Goal: Transaction & Acquisition: Purchase product/service

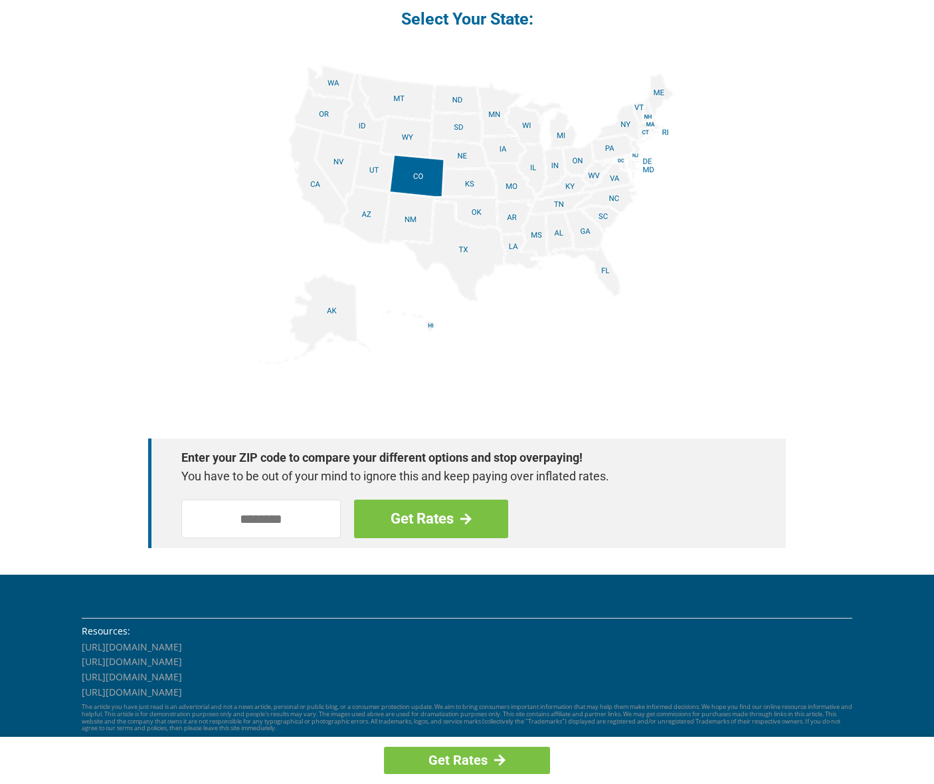
scroll to position [1644, 0]
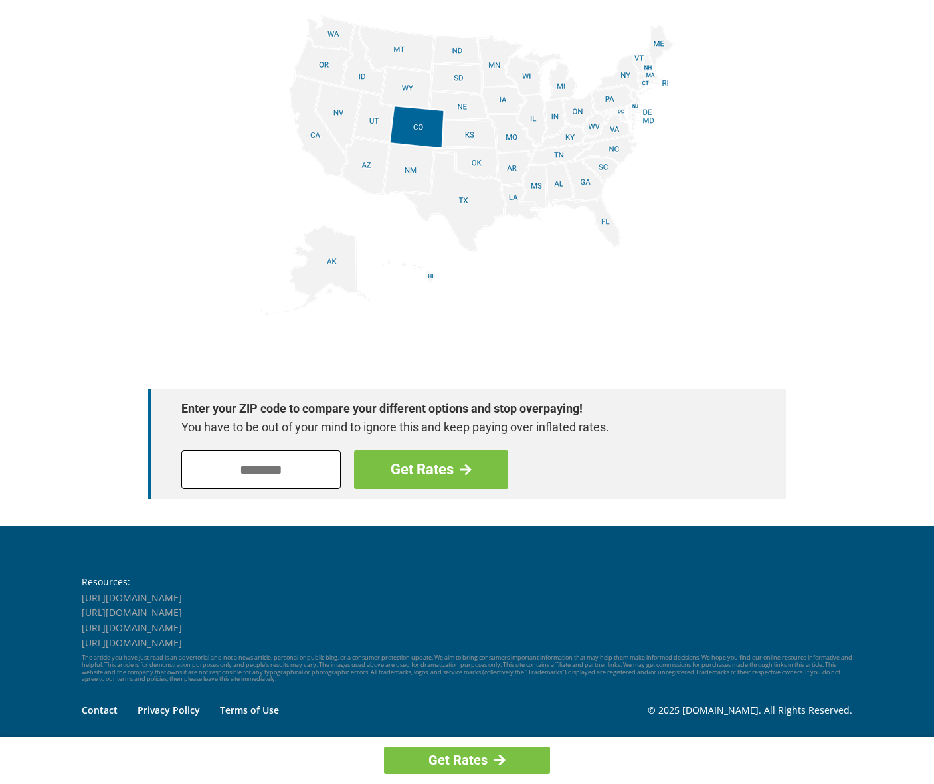
click at [290, 471] on input "tel" at bounding box center [260, 469] width 159 height 39
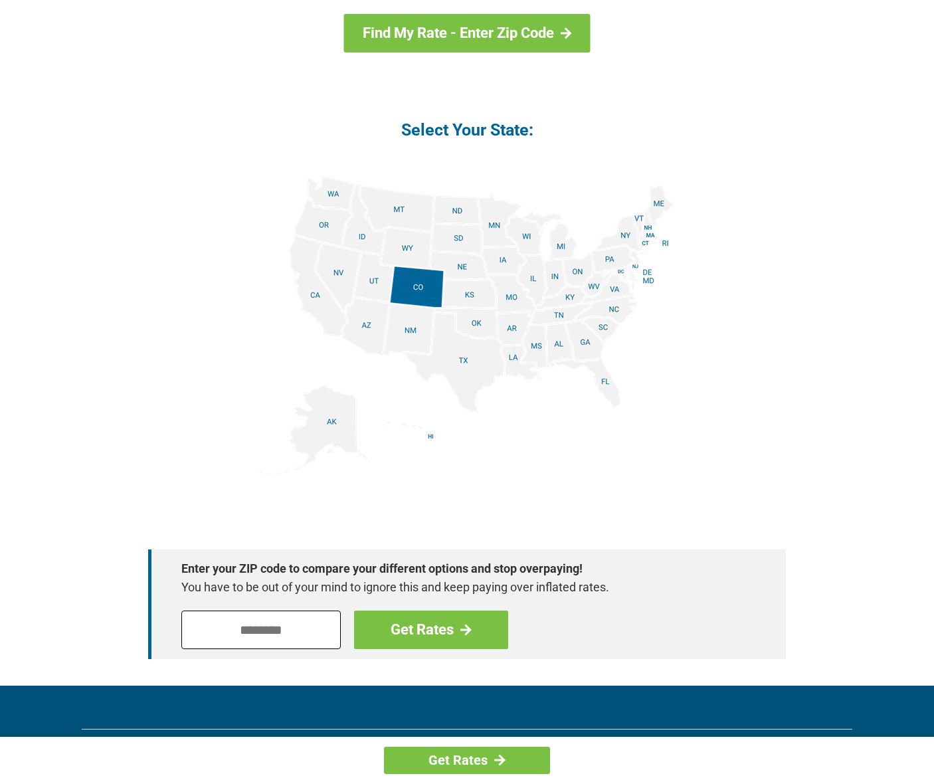
scroll to position [1490, 0]
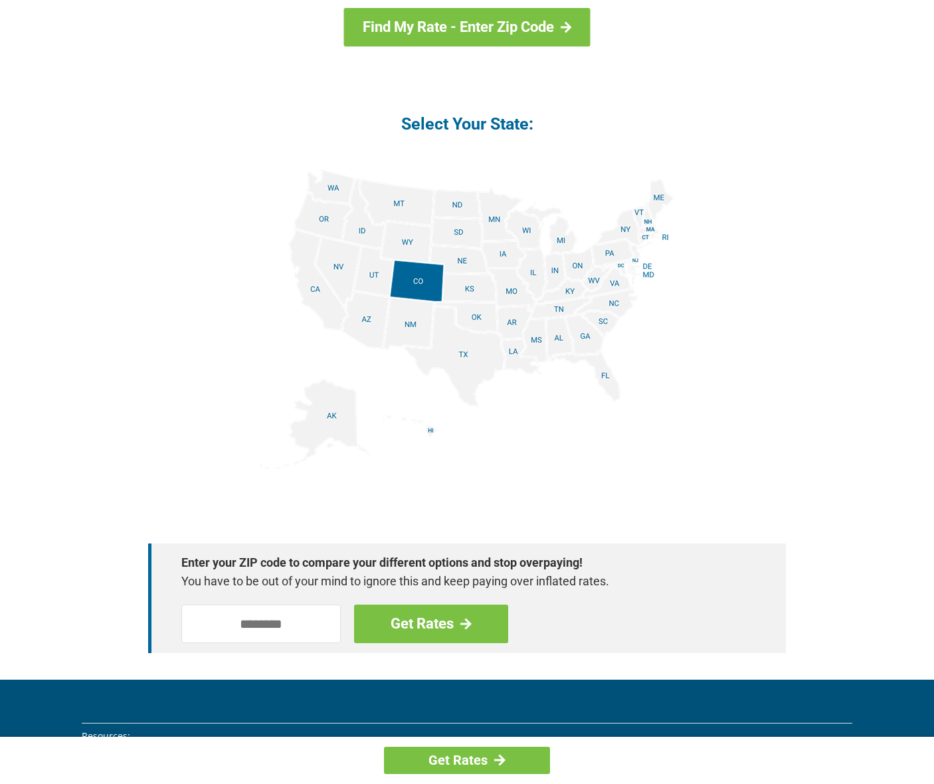
click at [330, 304] on img at bounding box center [467, 318] width 414 height 299
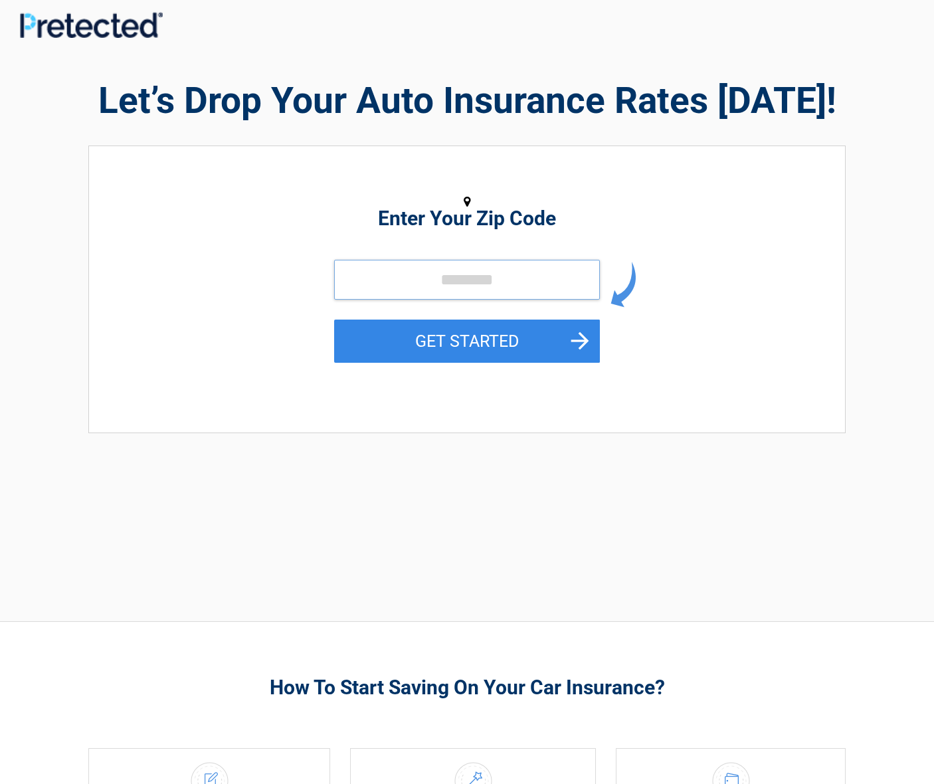
click at [427, 276] on input "tel" at bounding box center [467, 280] width 266 height 40
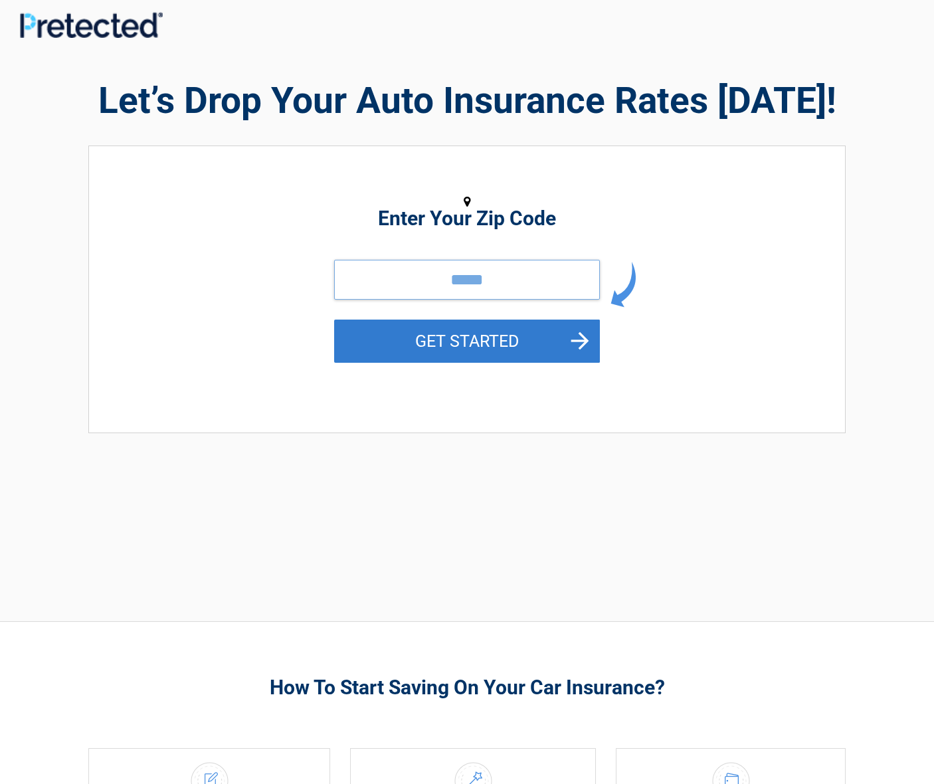
type input "*****"
click at [458, 356] on button "GET STARTED" at bounding box center [467, 340] width 266 height 43
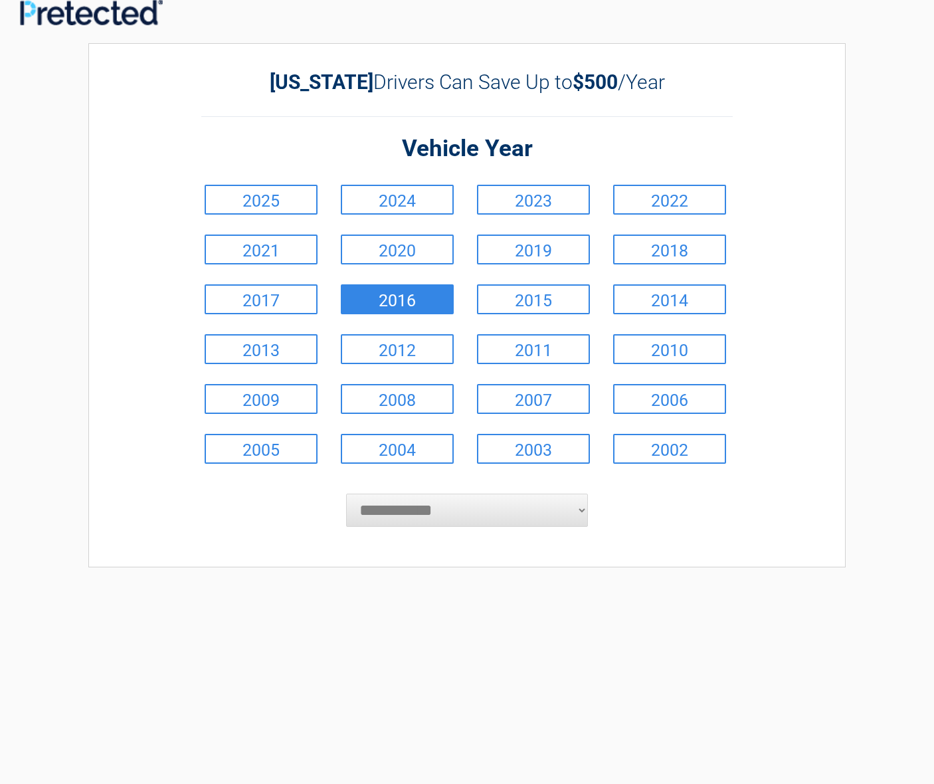
click at [424, 313] on link "2016" at bounding box center [397, 299] width 113 height 30
